Goal: Information Seeking & Learning: Learn about a topic

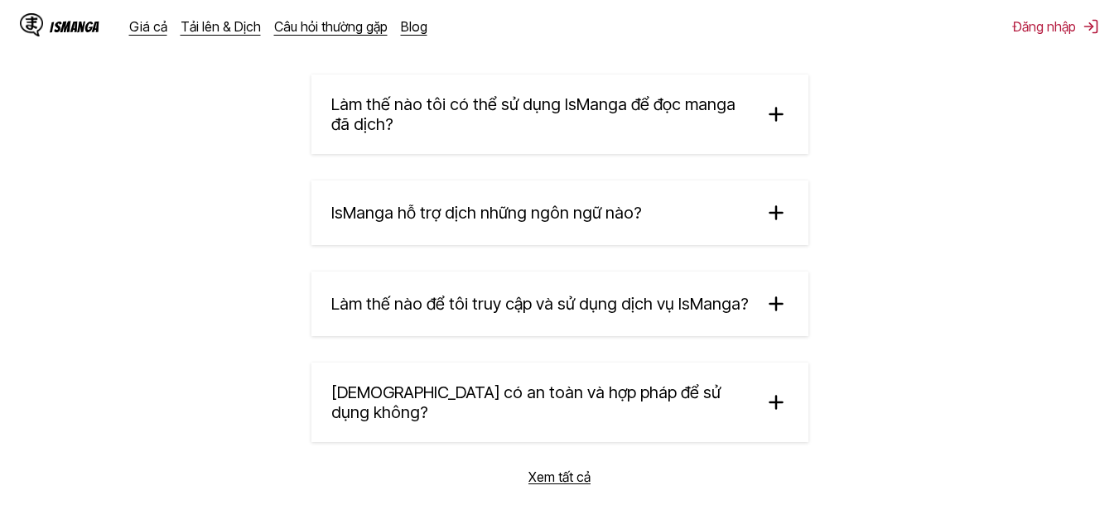
scroll to position [3019, 0]
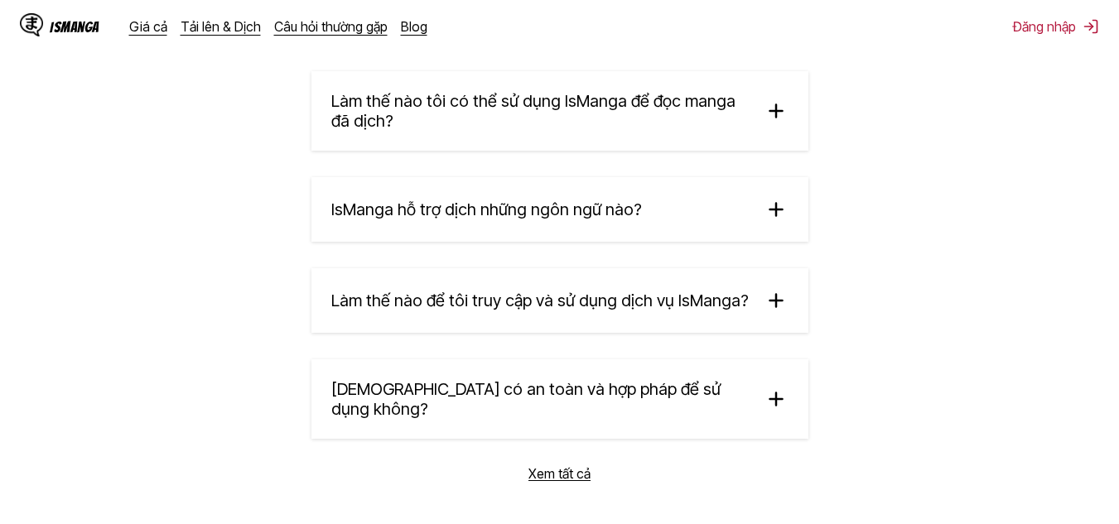
click at [569, 465] on font "Xem tất cả" at bounding box center [559, 473] width 62 height 17
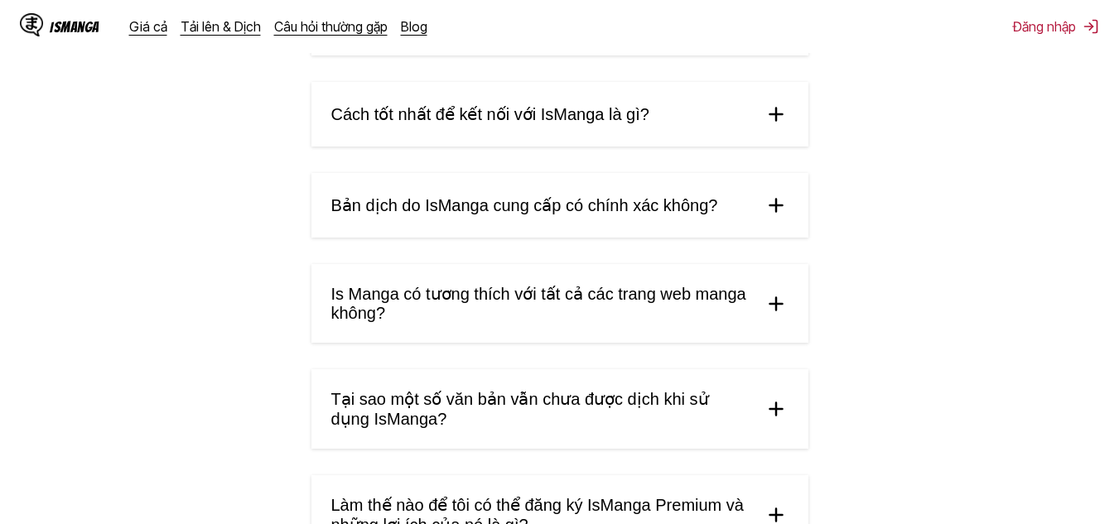
scroll to position [718, 0]
click at [766, 291] on img at bounding box center [776, 303] width 25 height 25
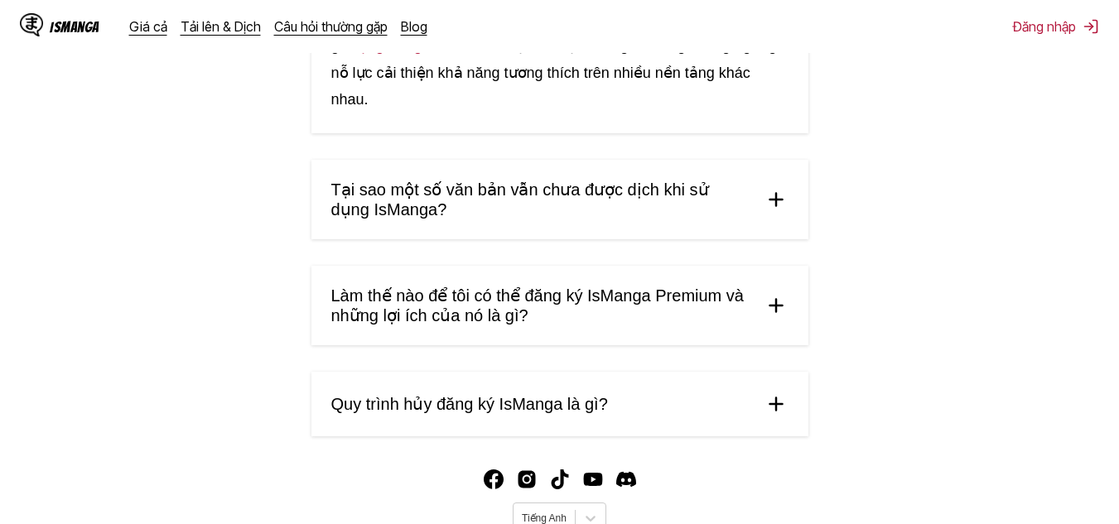
scroll to position [1215, 0]
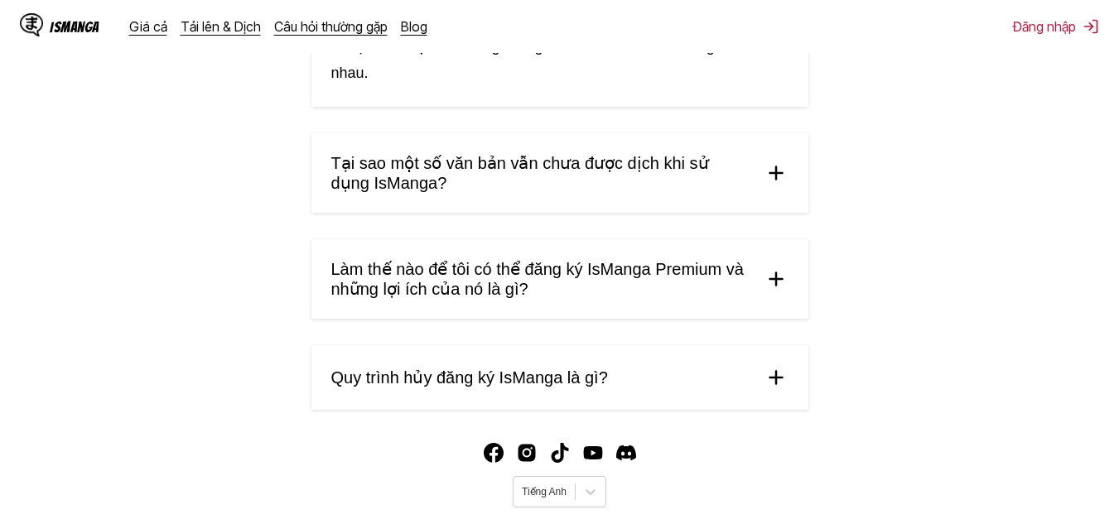
click at [774, 267] on img at bounding box center [776, 279] width 25 height 25
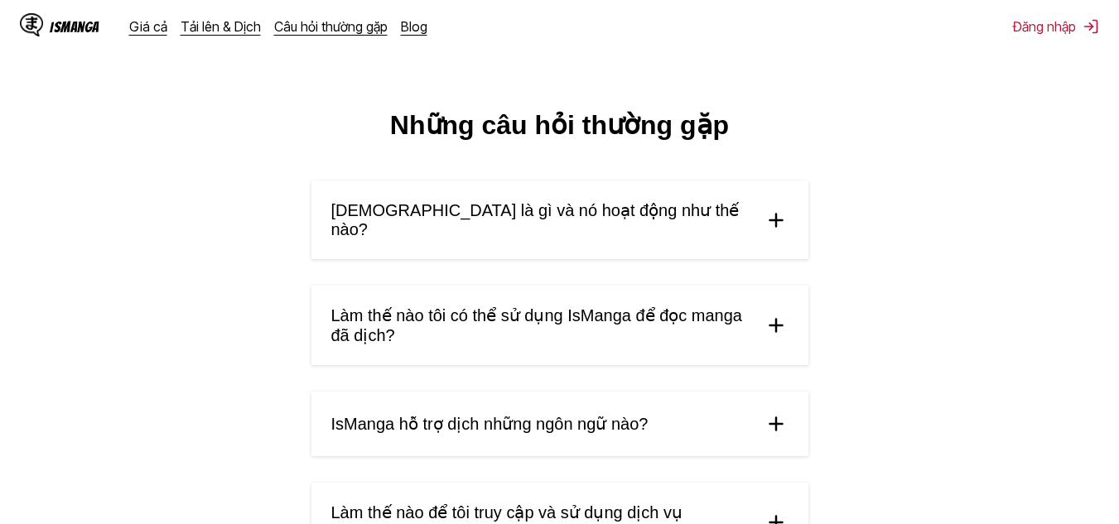
scroll to position [0, 0]
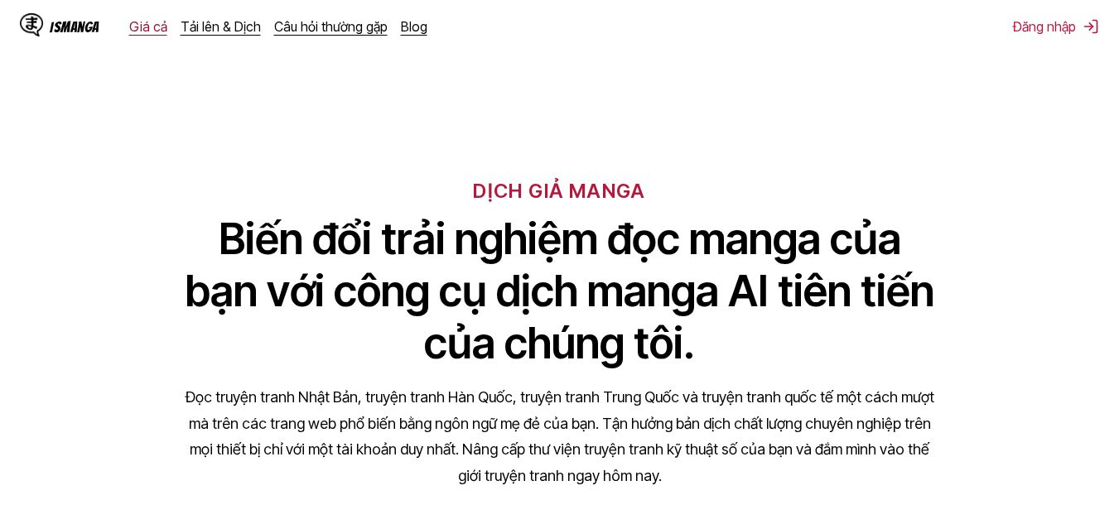
click at [158, 27] on font "Giá cả" at bounding box center [148, 26] width 38 height 17
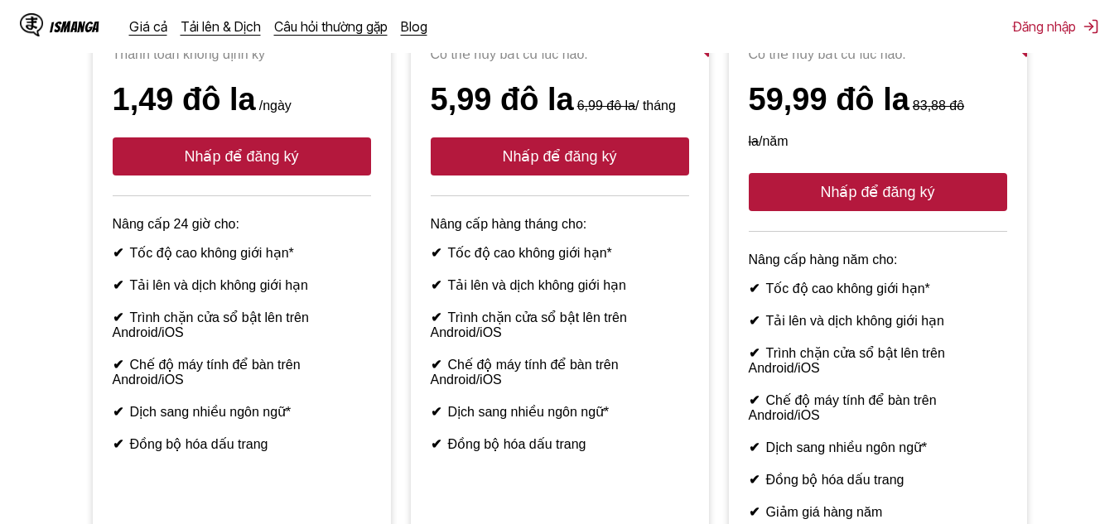
scroll to position [249, 0]
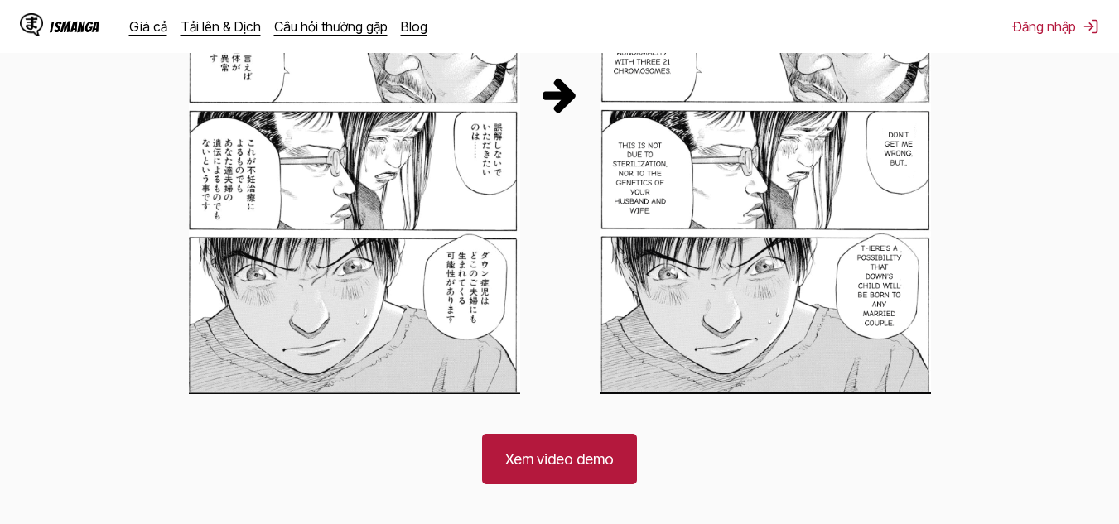
scroll to position [1251, 0]
